Goal: Communication & Community: Answer question/provide support

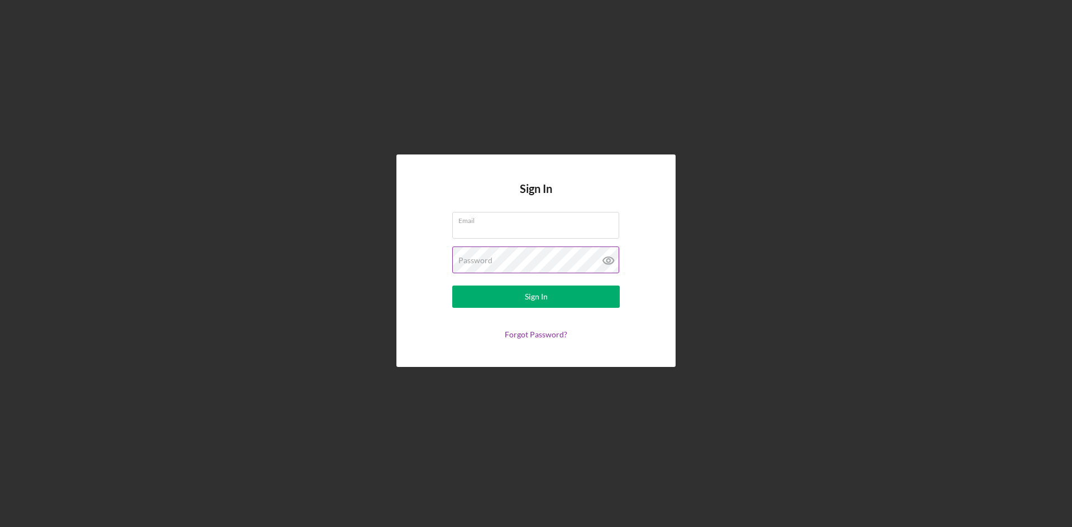
type input "sternbach.b@gmail.com"
click at [607, 261] on icon at bounding box center [607, 260] width 3 height 3
click at [539, 300] on div "Sign In" at bounding box center [536, 297] width 23 height 22
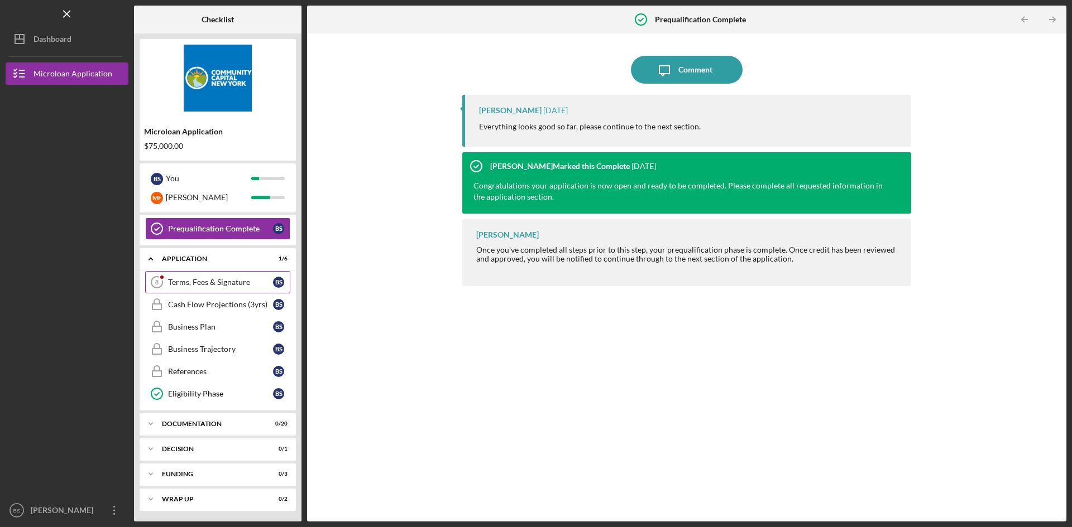
scroll to position [177, 0]
click at [223, 290] on link "Terms, Fees & Signature 8 Terms, Fees & Signature B S" at bounding box center [217, 282] width 145 height 22
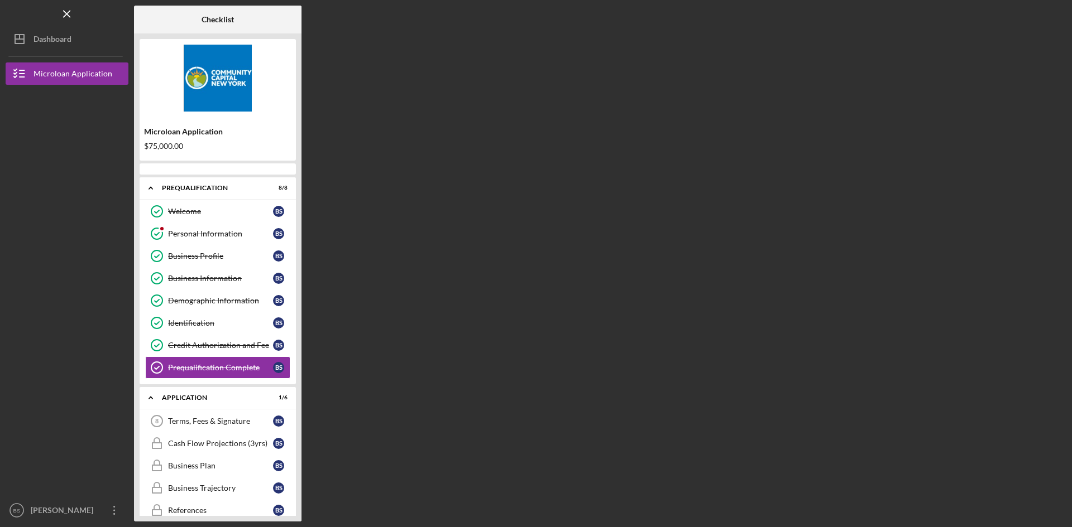
scroll to position [21, 0]
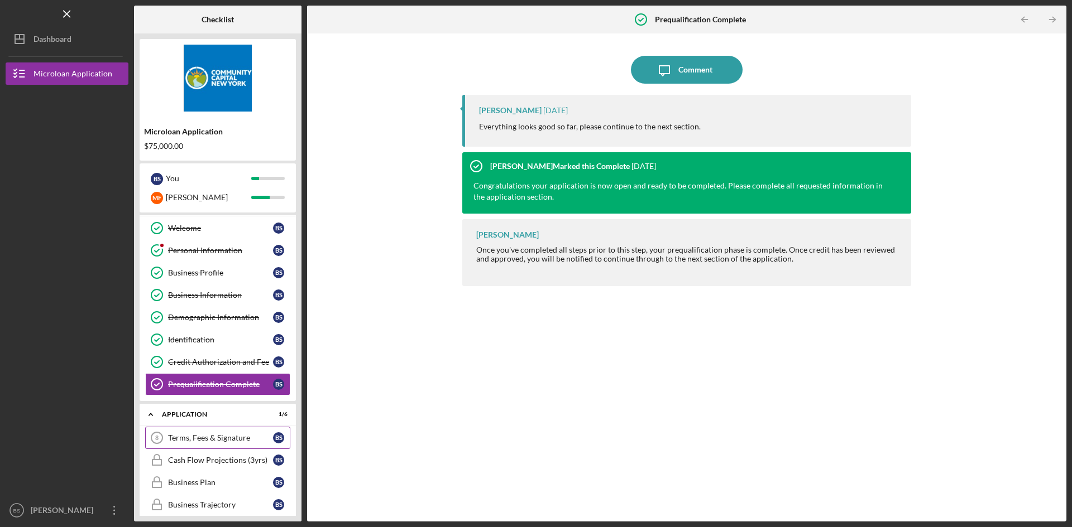
click at [228, 438] on div "Terms, Fees & Signature" at bounding box center [220, 438] width 105 height 9
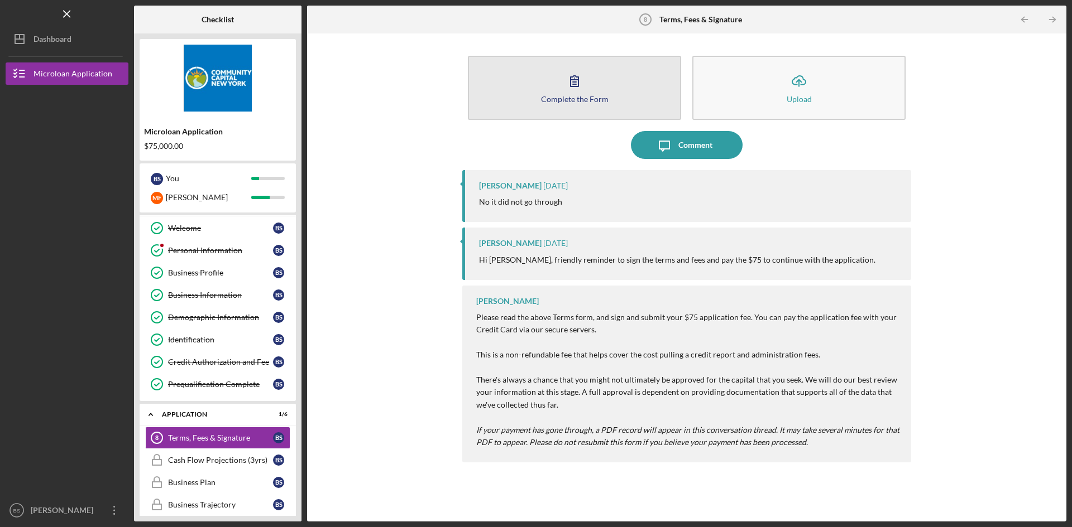
click at [584, 85] on icon "button" at bounding box center [574, 81] width 28 height 28
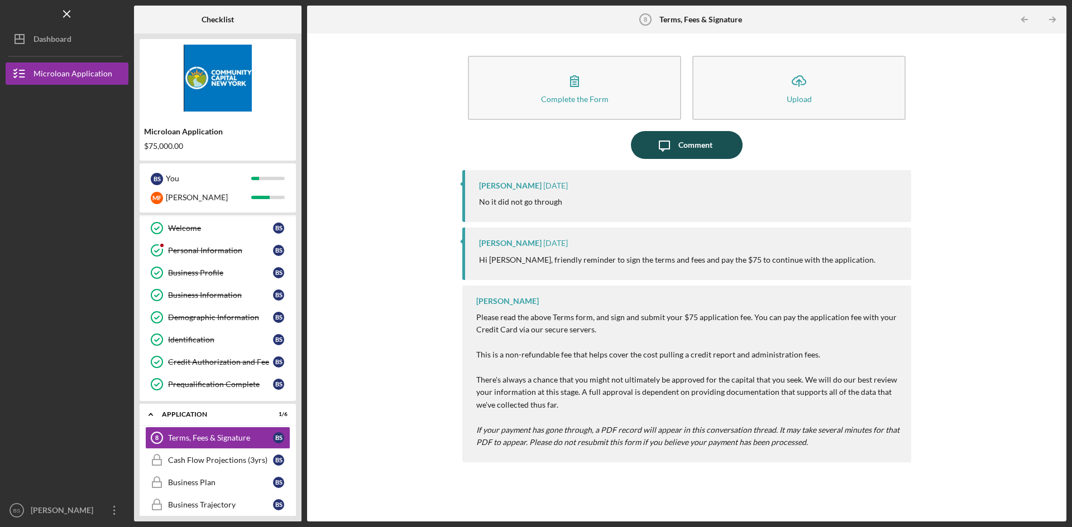
click at [670, 144] on icon "Icon/Message" at bounding box center [664, 145] width 28 height 28
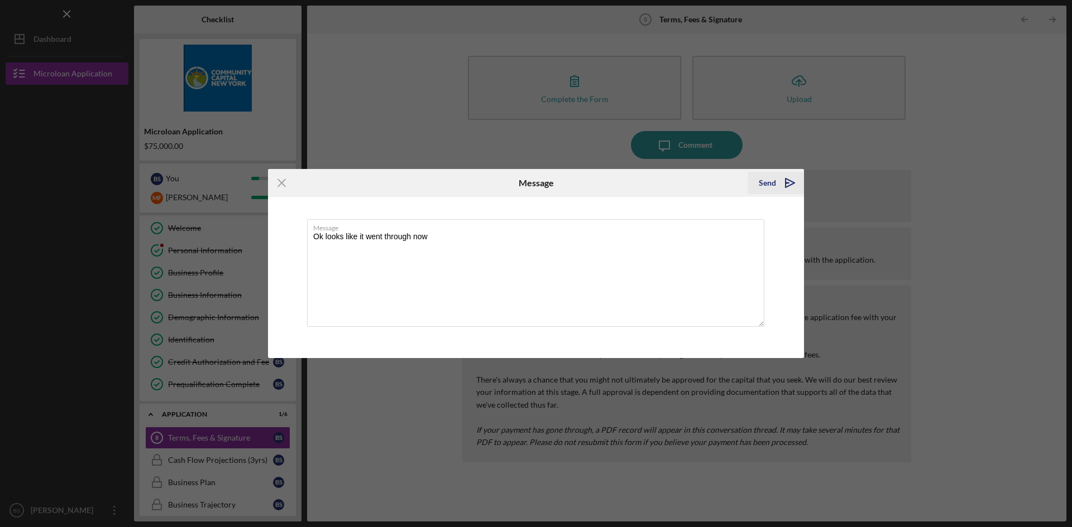
type textarea "Ok looks like it went through now"
click at [763, 185] on div "Send" at bounding box center [766, 183] width 17 height 22
